Goal: Task Accomplishment & Management: Use online tool/utility

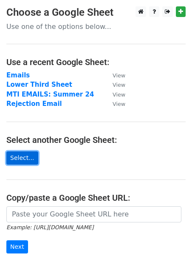
click at [18, 152] on link "Select..." at bounding box center [22, 157] width 32 height 13
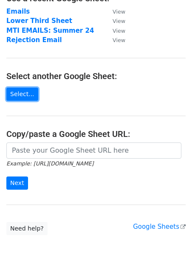
scroll to position [65, 0]
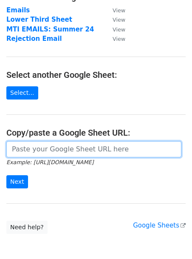
click at [25, 147] on input "url" at bounding box center [93, 149] width 175 height 16
paste input "https://docs.google.com/spreadsheets/d/1ewQ6BaJ8cKpEkDV1cMJo1DZTV0-CKVv2/edit?g…"
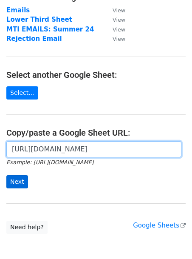
type input "https://docs.google.com/spreadsheets/d/1ewQ6BaJ8cKpEkDV1cMJo1DZTV0-CKVv2/edit?g…"
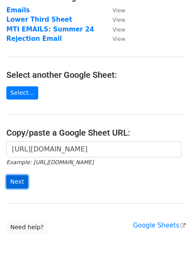
click at [18, 180] on input "Next" at bounding box center [17, 181] width 22 height 13
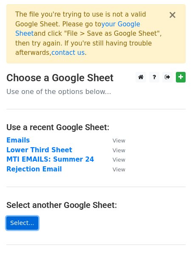
click at [21, 216] on link "Select..." at bounding box center [22, 222] width 32 height 13
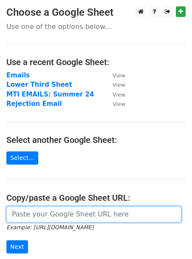
click at [27, 209] on input "url" at bounding box center [93, 214] width 175 height 16
paste input "[URL][DOMAIN_NAME]"
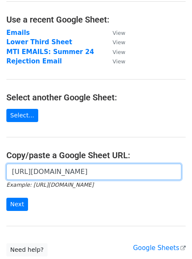
scroll to position [85, 0]
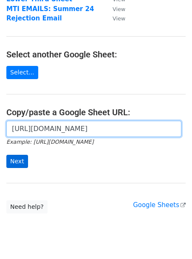
type input "[URL][DOMAIN_NAME]"
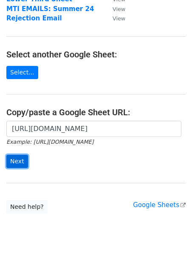
click at [17, 160] on input "Next" at bounding box center [17, 161] width 22 height 13
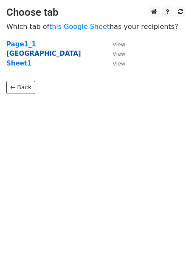
click at [13, 51] on strong "NYC" at bounding box center [43, 54] width 75 height 8
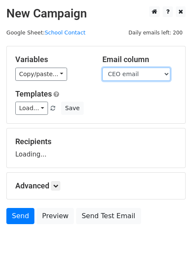
click at [122, 71] on select "Institution ID Legal Name Popular Name SED Code INST Type Code INST Type Descri…" at bounding box center [136, 74] width 68 height 13
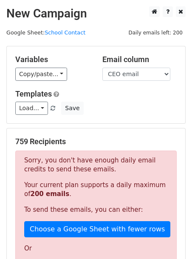
click at [130, 63] on h5 "Email column" at bounding box center [139, 59] width 74 height 9
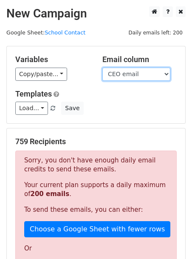
click at [128, 74] on select "Institution ID Legal Name Popular Name SED Code INST Type Code INST Type Descri…" at bounding box center [136, 74] width 68 height 13
click at [123, 75] on select "Institution ID Legal Name Popular Name SED Code INST Type Code INST Type Descri…" at bounding box center [136, 74] width 68 height 13
select select "CEO FName"
click at [102, 68] on select "Institution ID Legal Name Popular Name SED Code INST Type Code INST Type Descri…" at bounding box center [136, 74] width 68 height 13
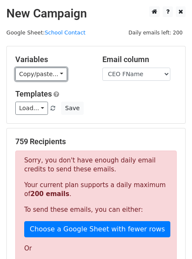
click at [55, 75] on link "Copy/paste..." at bounding box center [41, 74] width 52 height 13
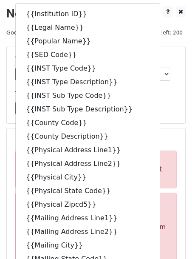
click at [162, 52] on div "Variables Copy/paste... {{Institution ID}} {{Legal Name}} {{Popular Name}} {{SE…" at bounding box center [96, 84] width 178 height 77
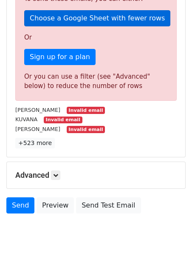
scroll to position [224, 0]
